Goal: Task Accomplishment & Management: Use online tool/utility

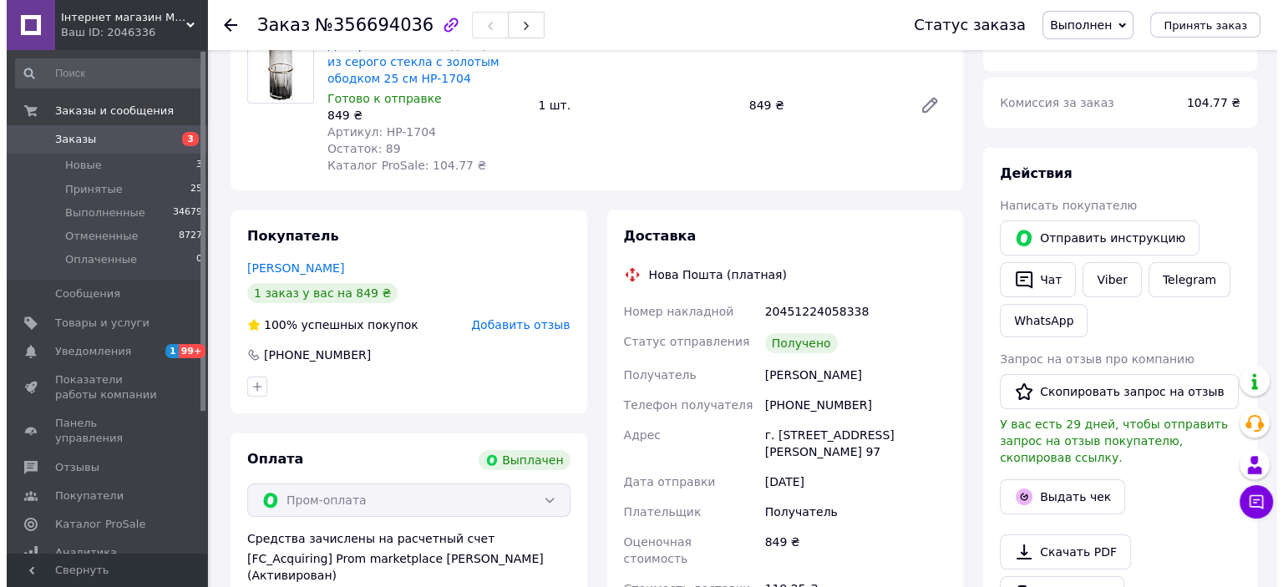
scroll to position [167, 0]
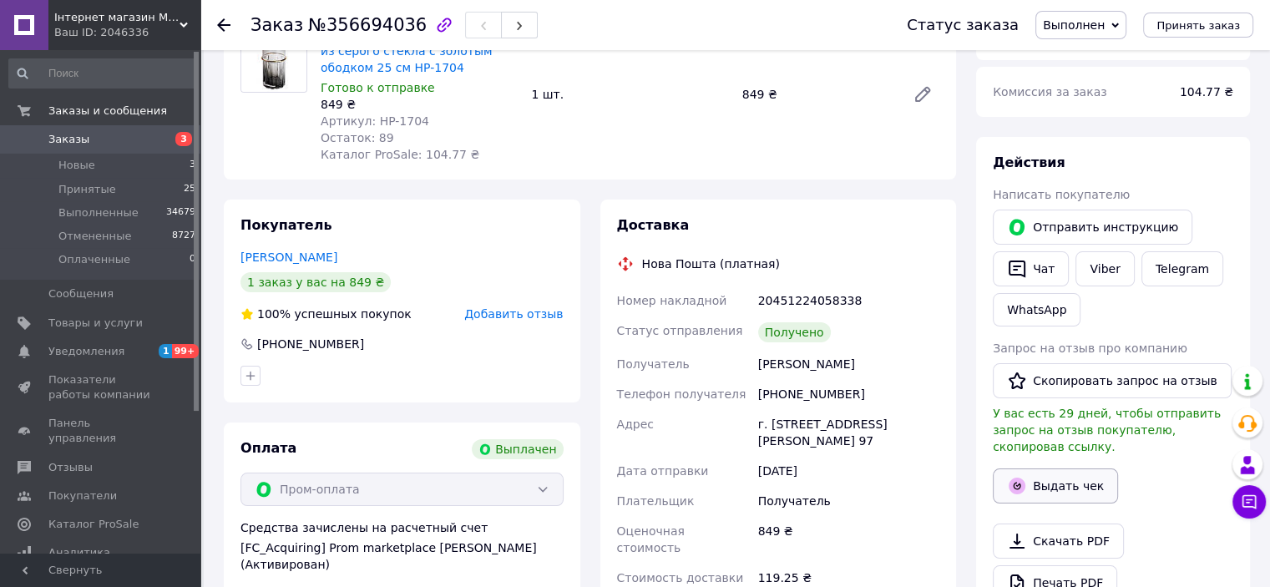
click at [1071, 468] on button "Выдать чек" at bounding box center [1055, 485] width 125 height 35
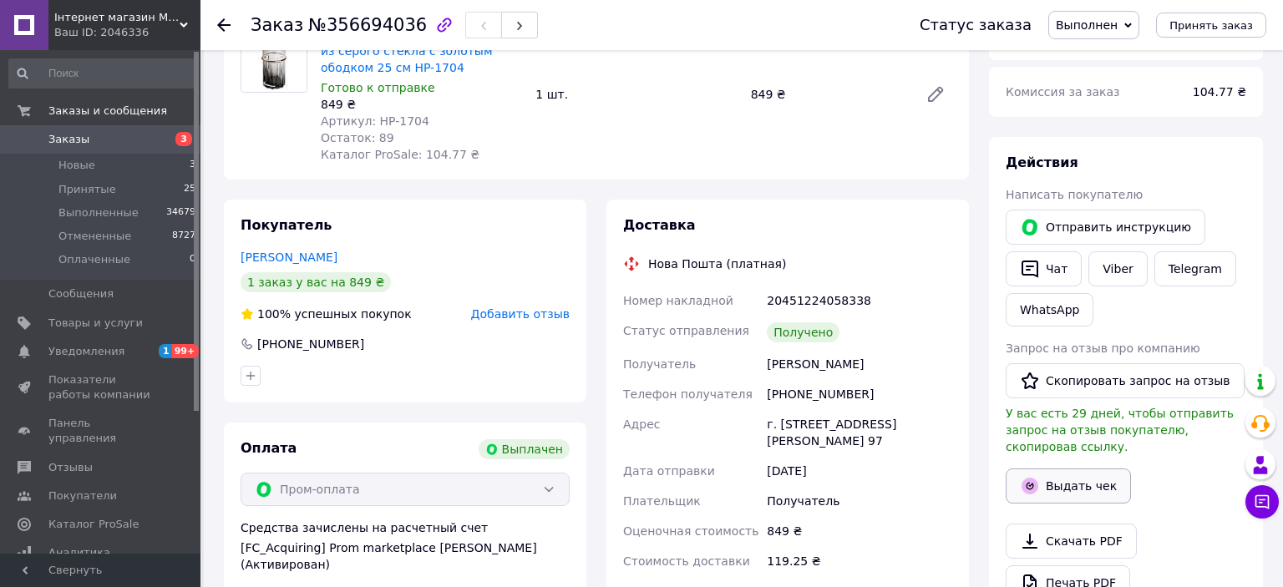
scroll to position [157, 0]
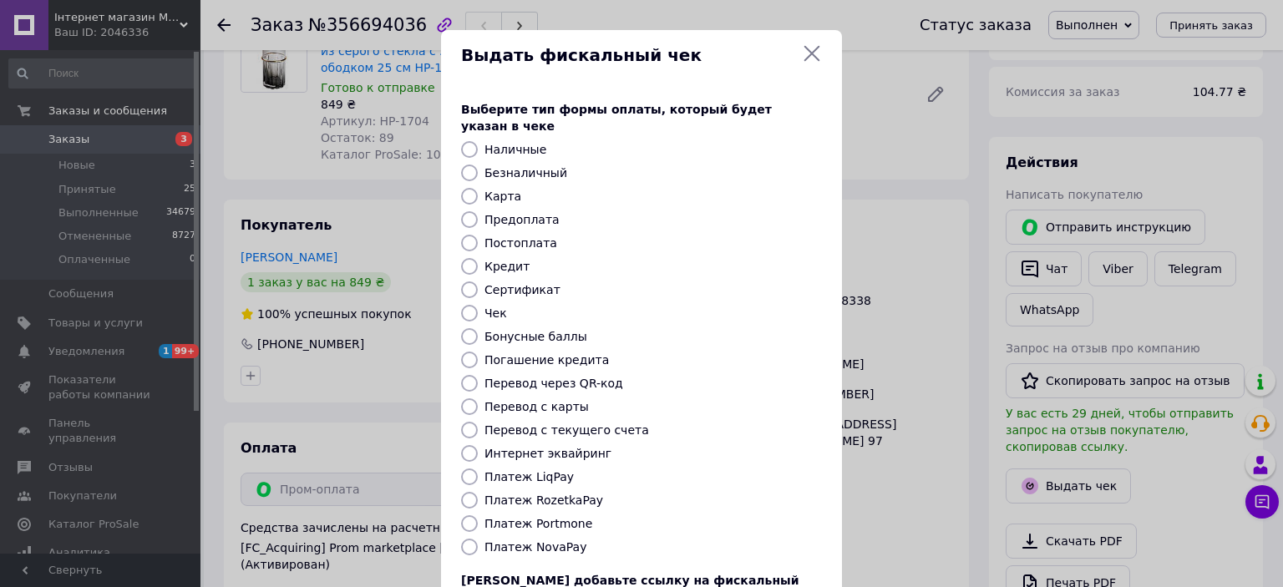
click at [559, 494] on label "Платеж RozetkaPay" at bounding box center [543, 500] width 119 height 13
click at [478, 492] on input "Платеж RozetkaPay" at bounding box center [469, 500] width 17 height 17
radio input "true"
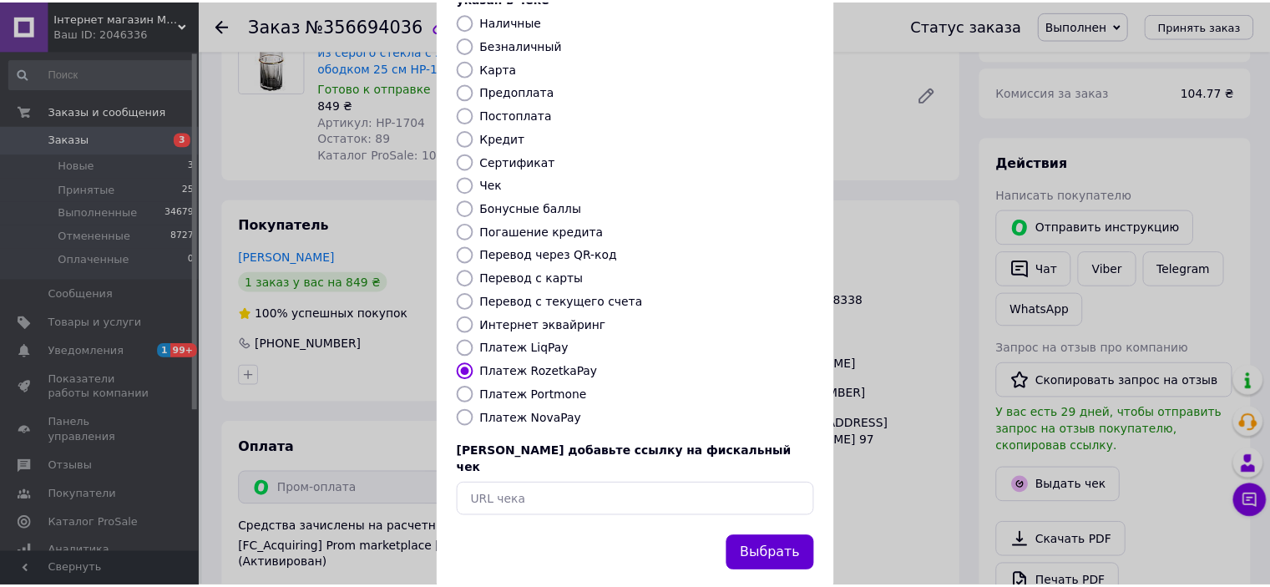
scroll to position [129, 0]
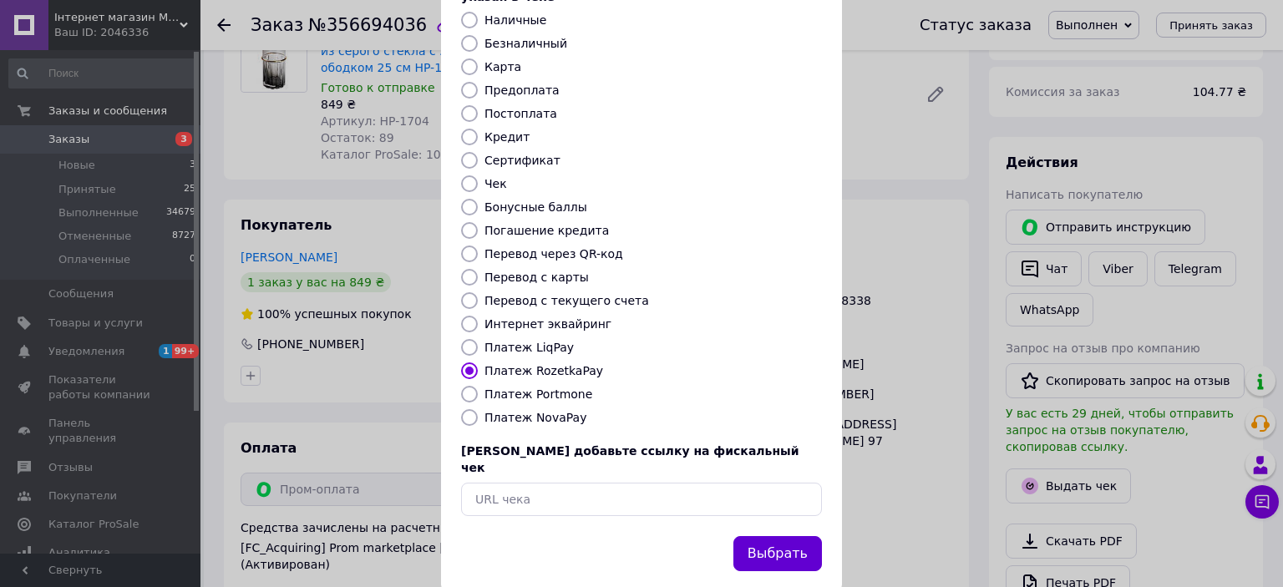
click at [782, 536] on button "Выбрать" at bounding box center [777, 554] width 89 height 36
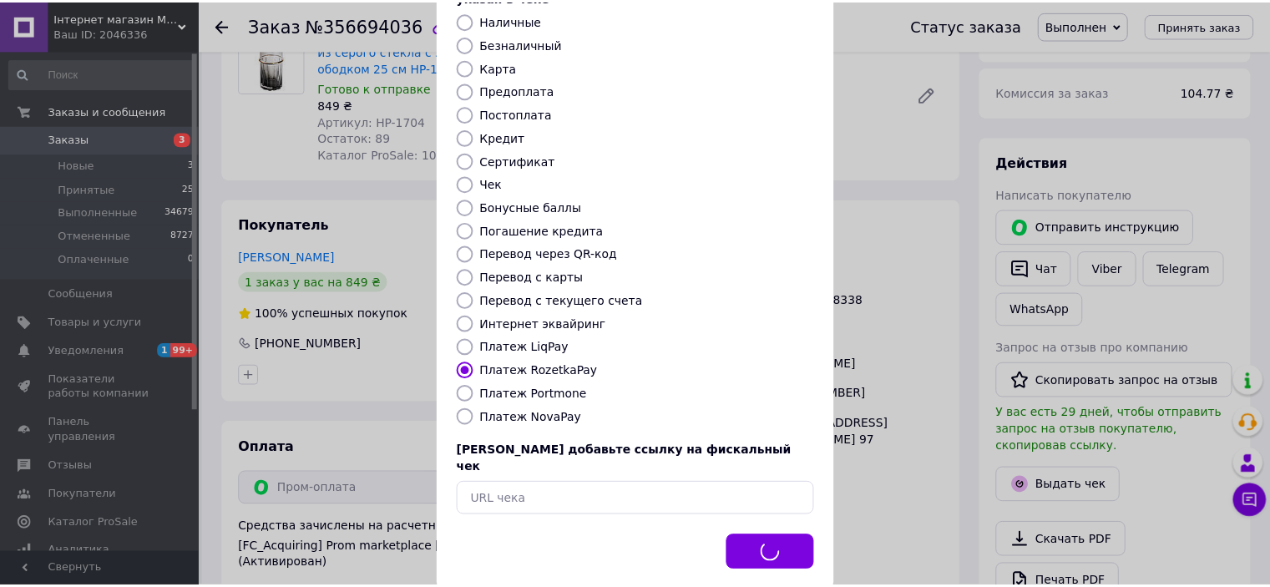
scroll to position [174, 0]
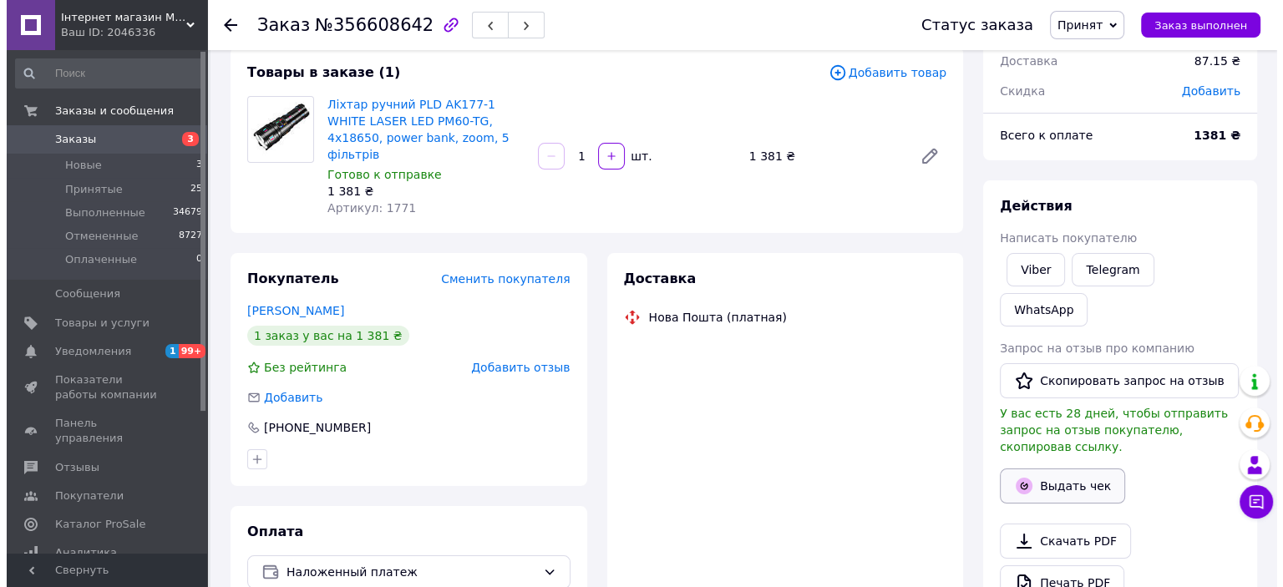
scroll to position [225, 0]
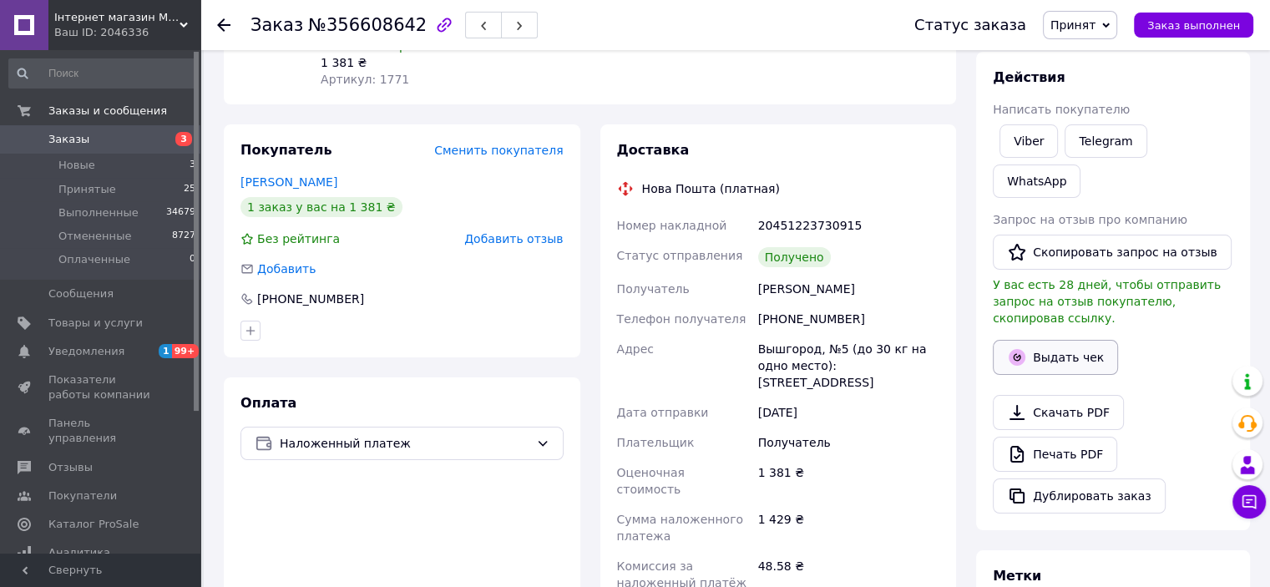
click at [1064, 340] on button "Выдать чек" at bounding box center [1055, 357] width 125 height 35
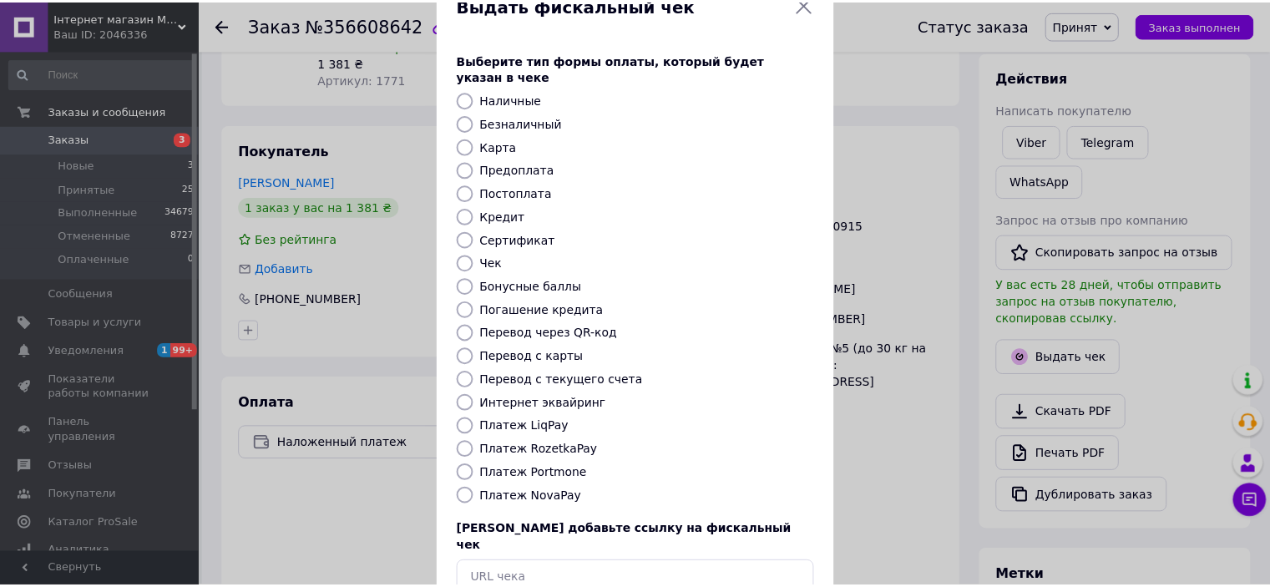
scroll to position [129, 0]
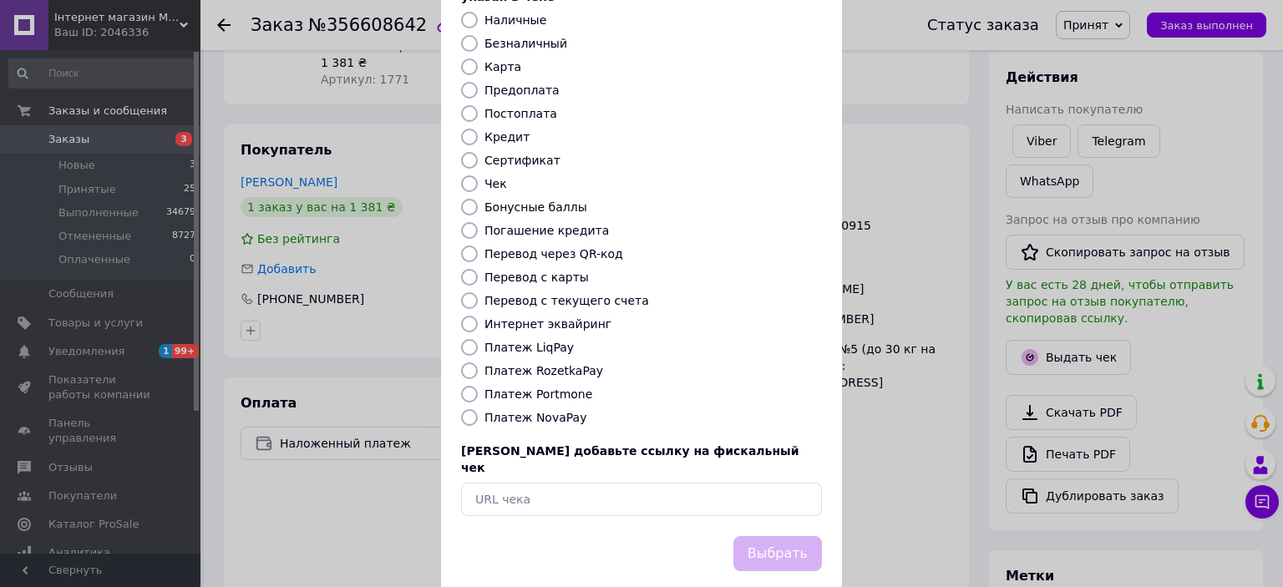
click at [548, 411] on label "Платеж NovaPay" at bounding box center [535, 417] width 102 height 13
click at [478, 409] on input "Платеж NovaPay" at bounding box center [469, 417] width 17 height 17
radio input "true"
click at [774, 536] on button "Выбрать" at bounding box center [777, 554] width 89 height 36
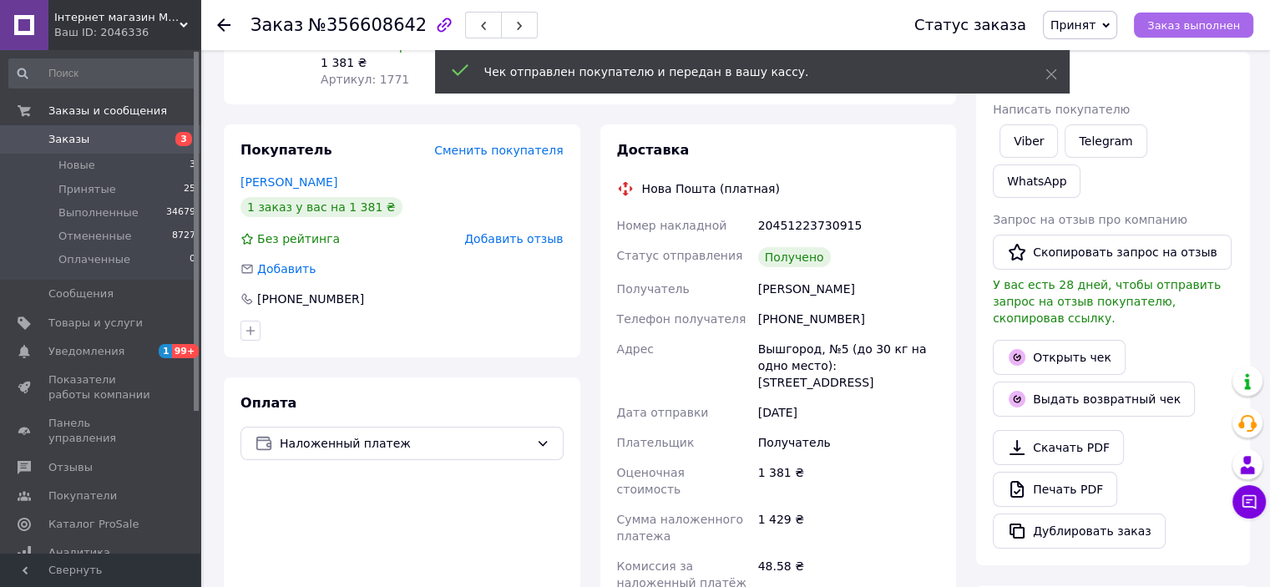
click at [1203, 26] on span "Заказ выполнен" at bounding box center [1193, 25] width 93 height 13
